Goal: Information Seeking & Learning: Understand process/instructions

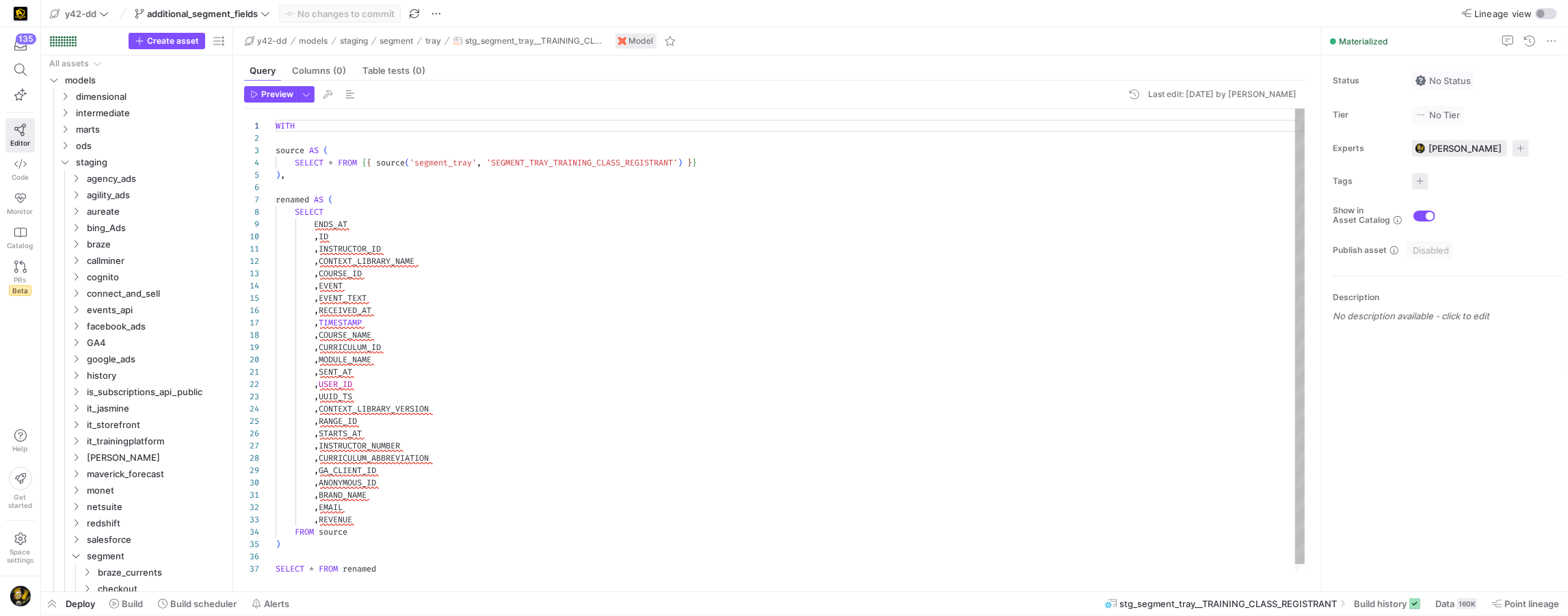
scroll to position [123, 0]
click at [22, 166] on icon at bounding box center [20, 164] width 13 height 13
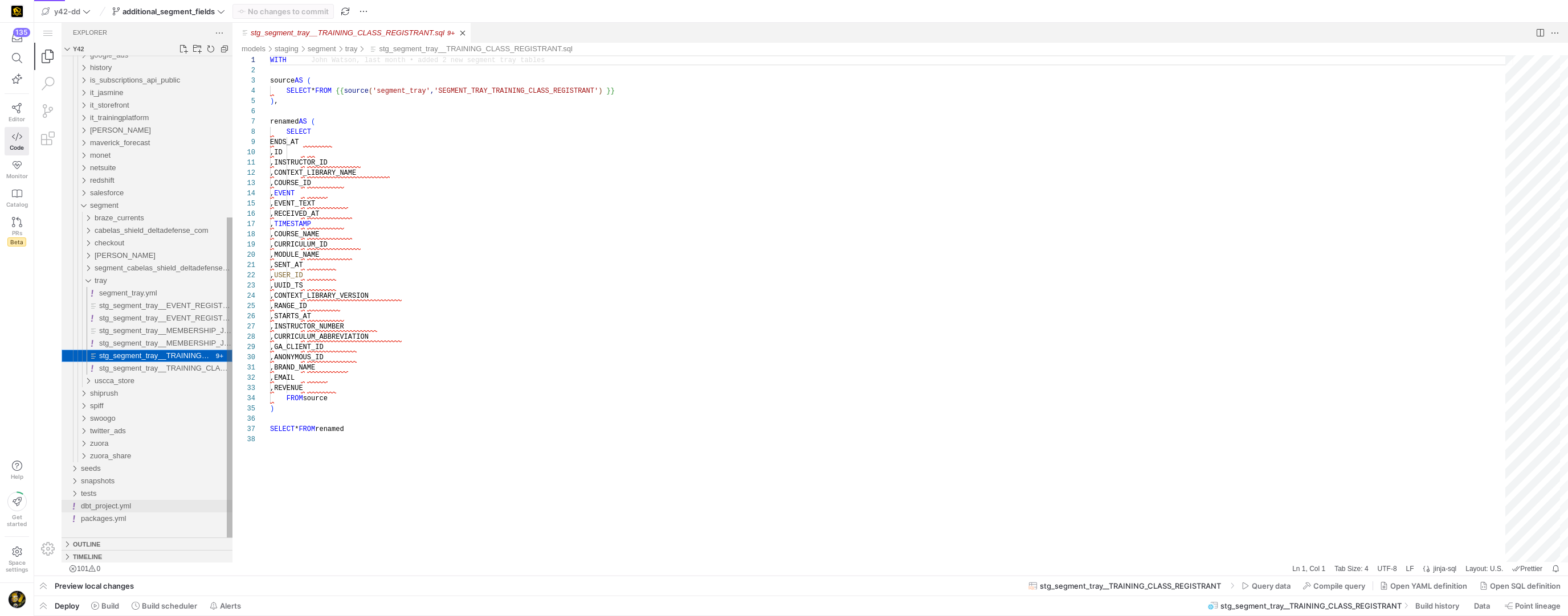
click at [101, 508] on span "dbt_project.yml" at bounding box center [106, 506] width 50 height 9
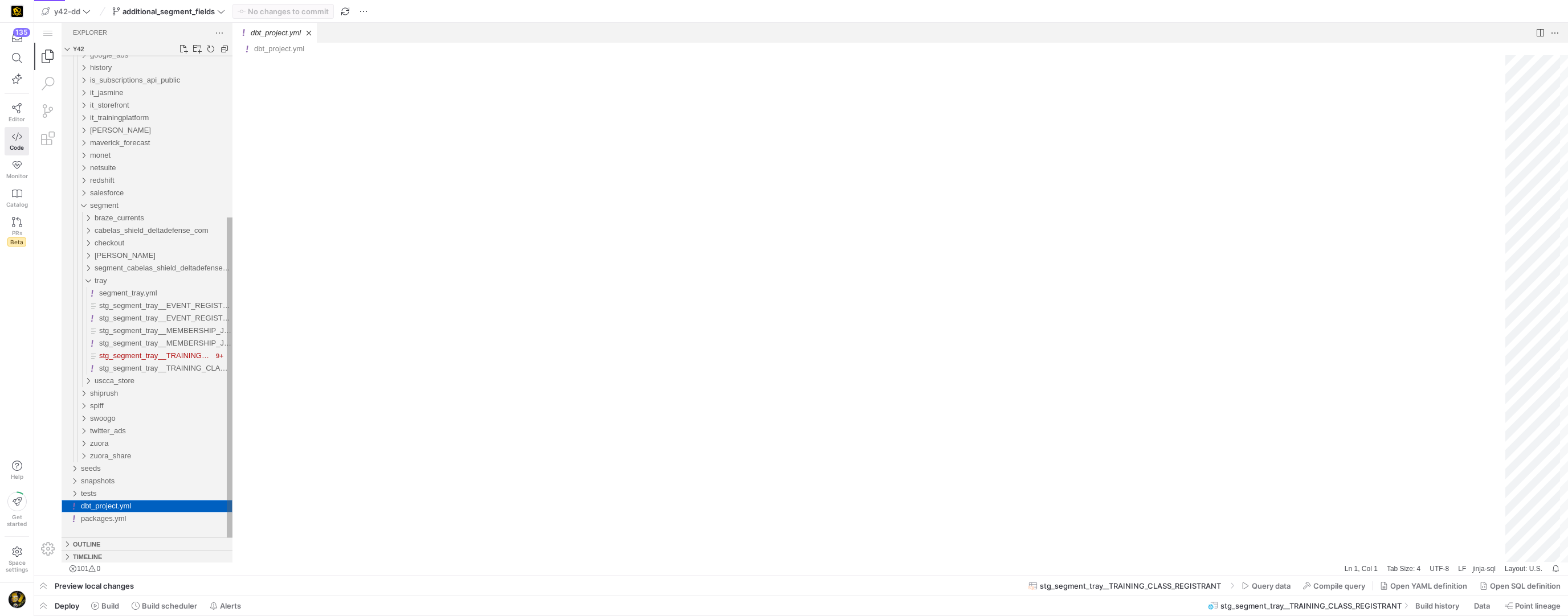
scroll to position [103, 0]
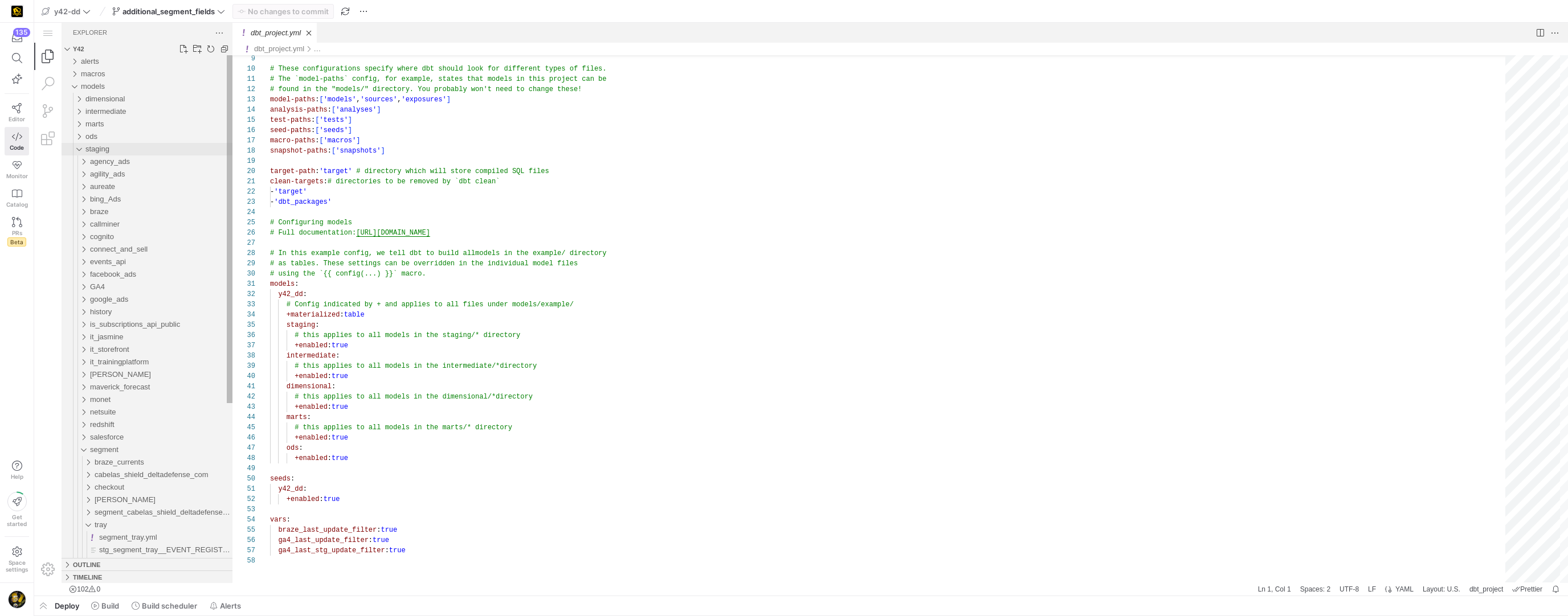
click at [76, 151] on div "staging" at bounding box center [76, 149] width 22 height 12
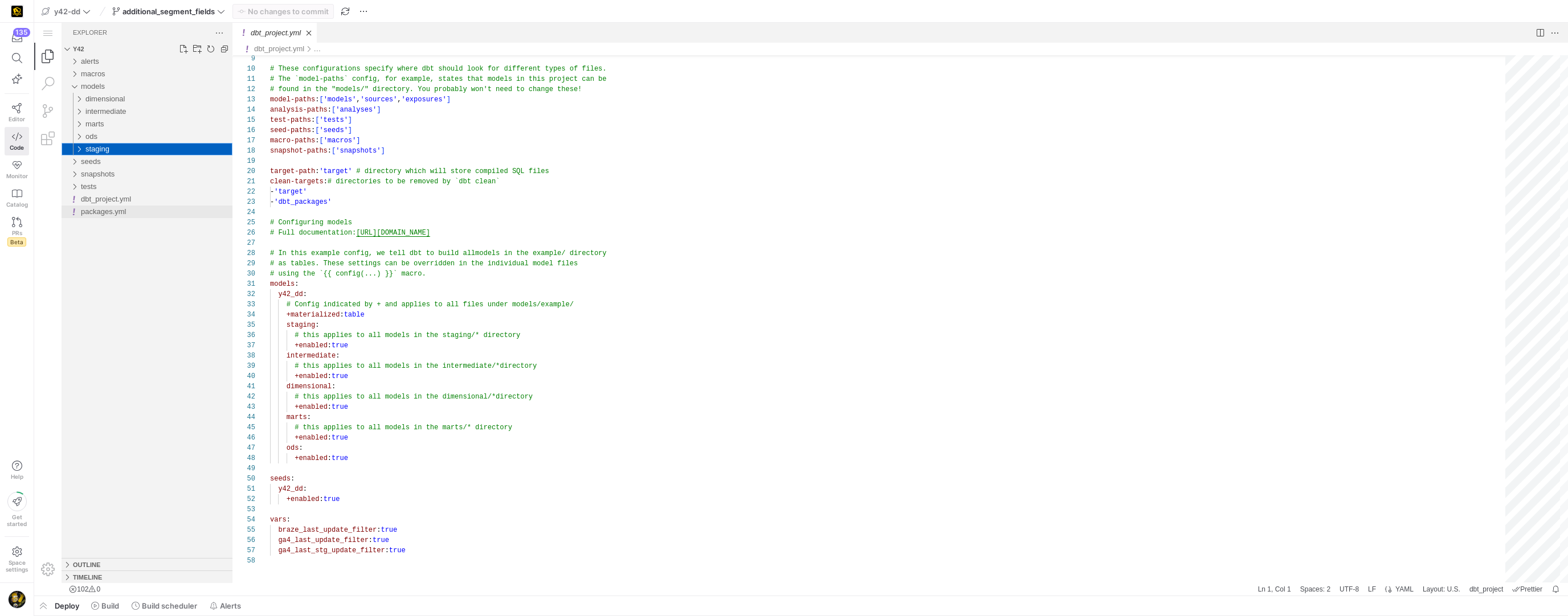
click at [90, 212] on span "packages.yml" at bounding box center [104, 211] width 45 height 9
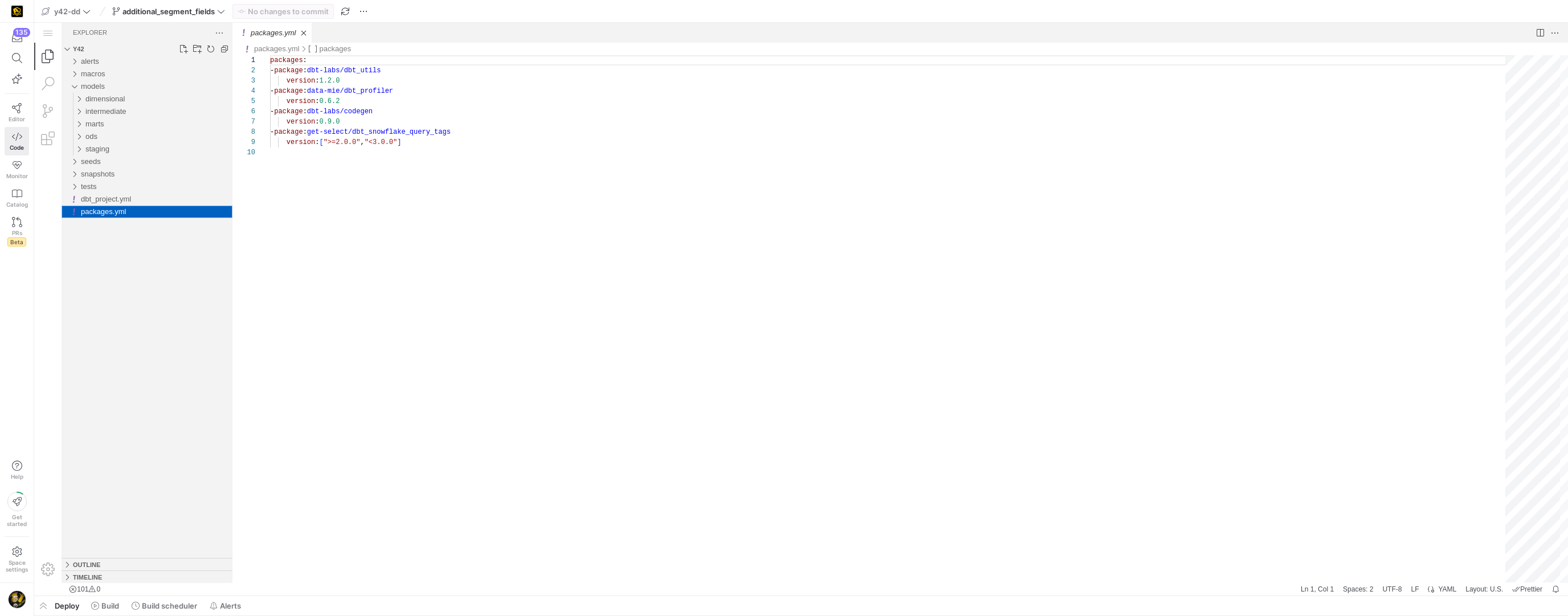
scroll to position [91, 0]
click at [101, 201] on span "dbt_project.yml" at bounding box center [106, 199] width 50 height 9
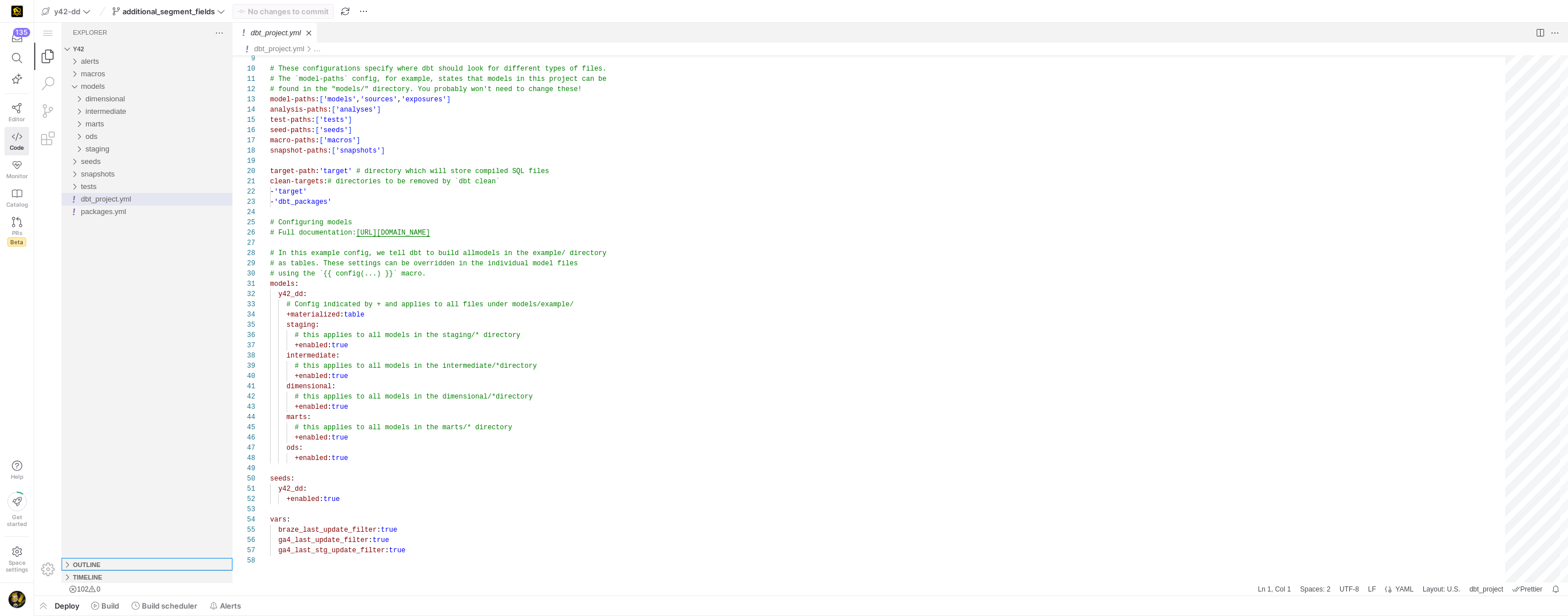
click at [81, 512] on h3 "Outline" at bounding box center [87, 564] width 28 height 12
click at [102, 509] on span "name" at bounding box center [99, 508] width 19 height 9
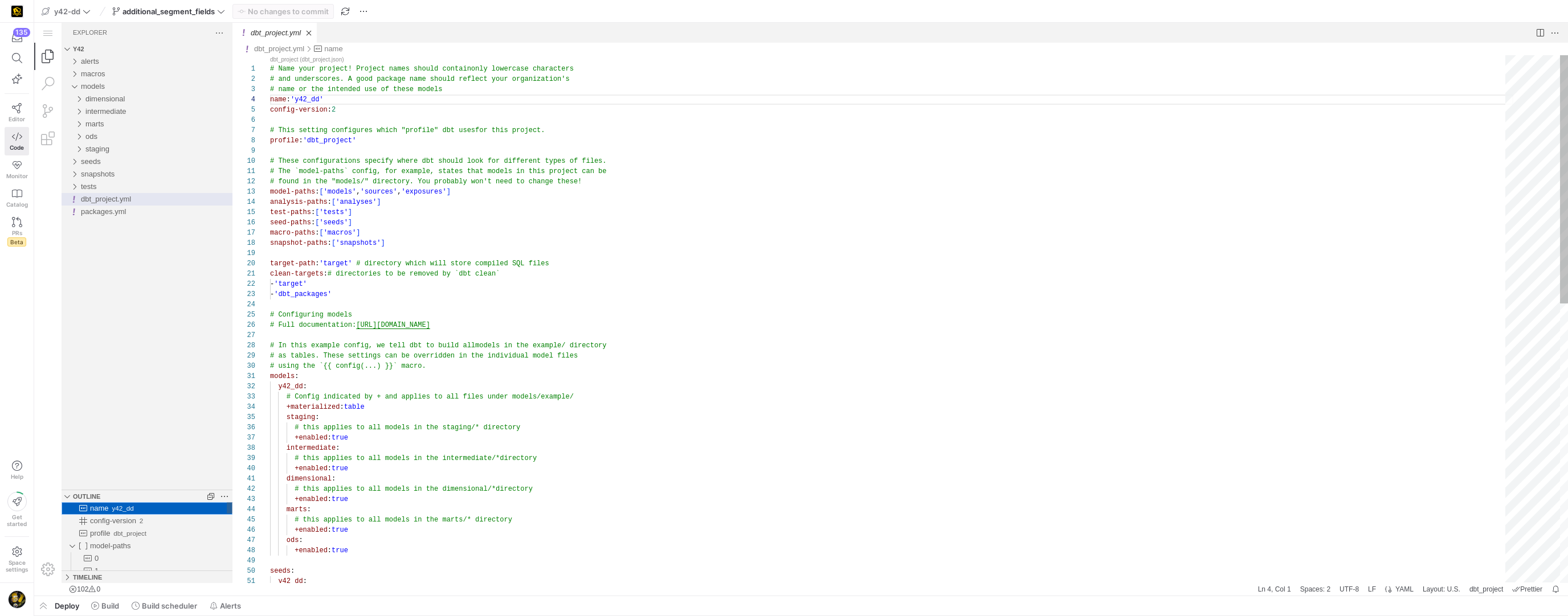
scroll to position [103, 0]
click at [108, 512] on span "config-version" at bounding box center [113, 520] width 46 height 9
click at [111, 509] on span "y42_dd" at bounding box center [121, 508] width 25 height 9
click at [112, 512] on span "config-version" at bounding box center [113, 520] width 46 height 9
click at [110, 512] on span "profile" at bounding box center [100, 533] width 20 height 9
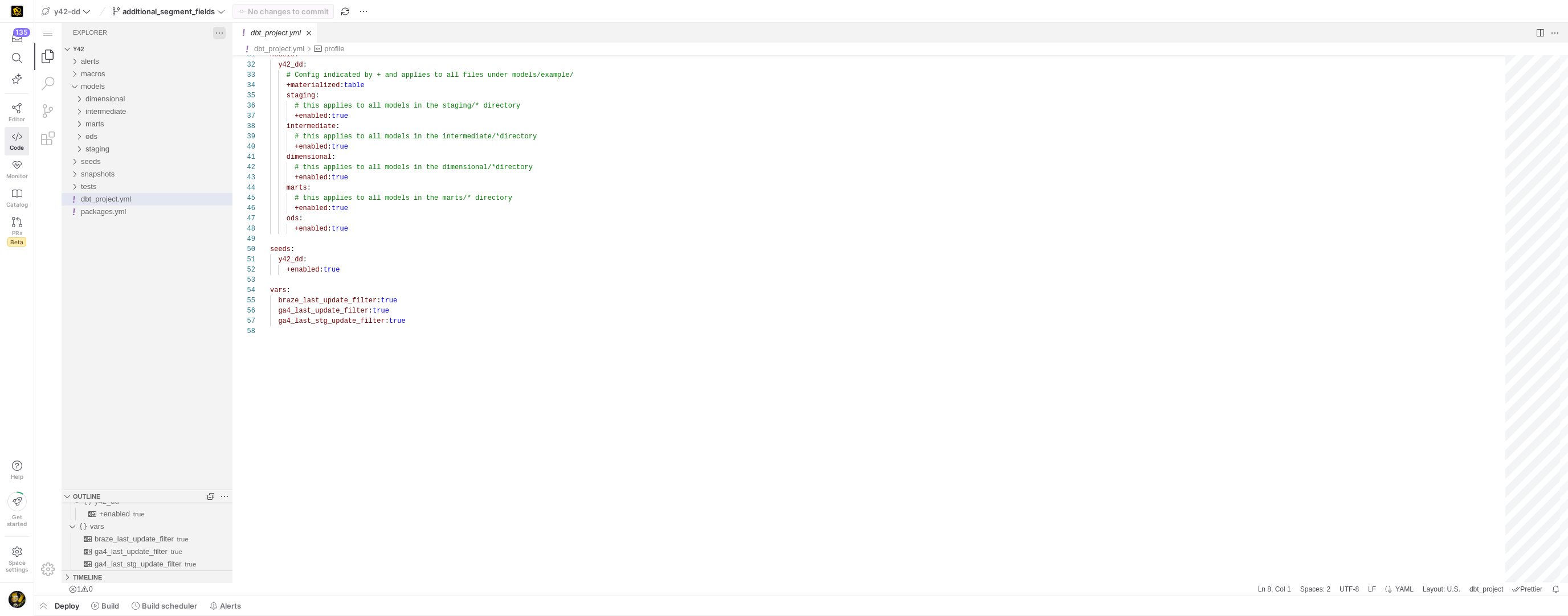
click at [216, 35] on div "dbt_project.yml — y42 — Code - OSS — y42 Explorer y42 alerts macros models dime…" at bounding box center [801, 309] width 1534 height 573
